Goal: Information Seeking & Learning: Learn about a topic

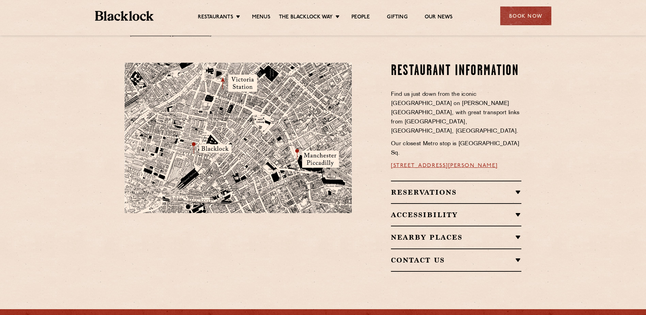
scroll to position [238, 0]
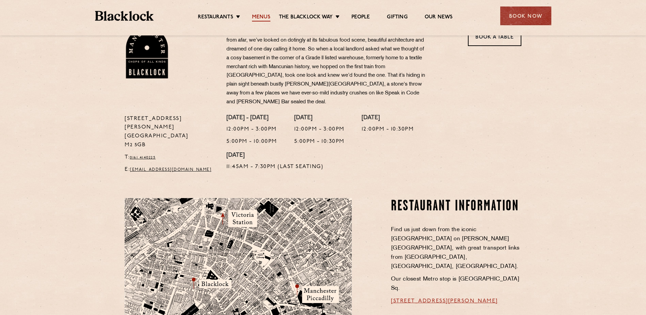
click at [263, 17] on link "Menus" at bounding box center [261, 17] width 18 height 7
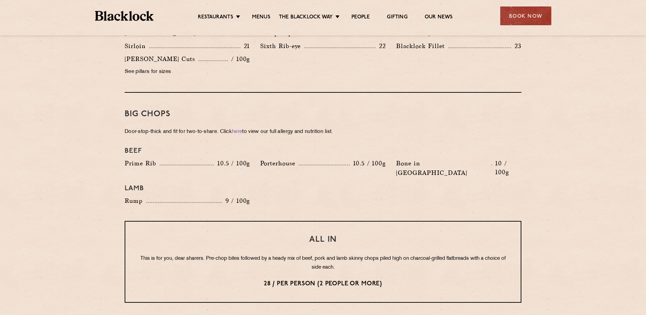
scroll to position [677, 0]
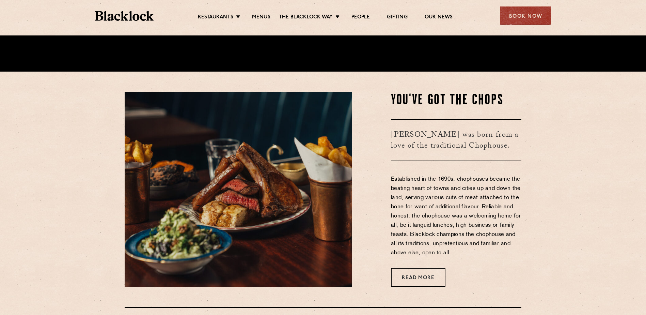
scroll to position [238, 0]
